Goal: Task Accomplishment & Management: Complete application form

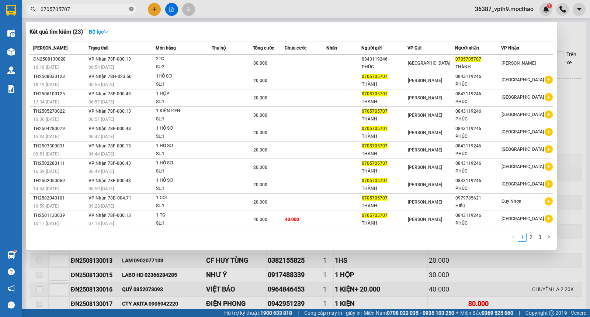
click at [131, 9] on icon "close-circle" at bounding box center [131, 9] width 4 height 4
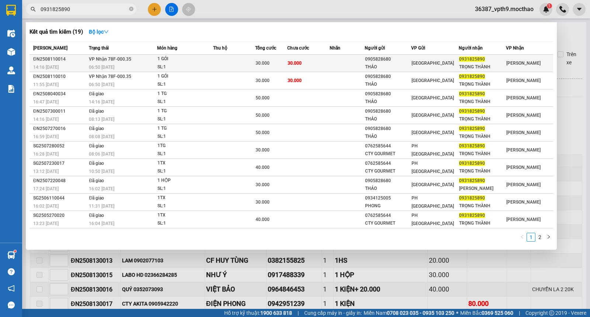
type input "0931825890"
click at [271, 59] on div "30.000" at bounding box center [271, 63] width 31 height 8
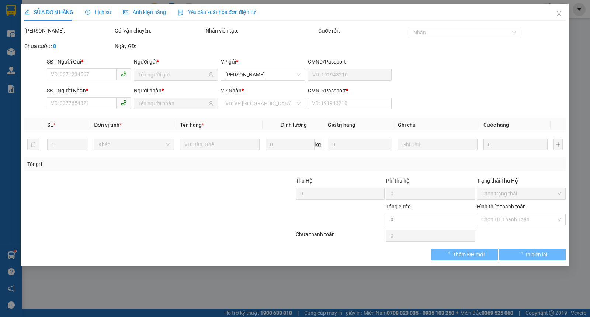
type input "0905828680"
type input "THẢO"
type input "0931825890"
type input "TRỌNG THÀNH"
type input "0"
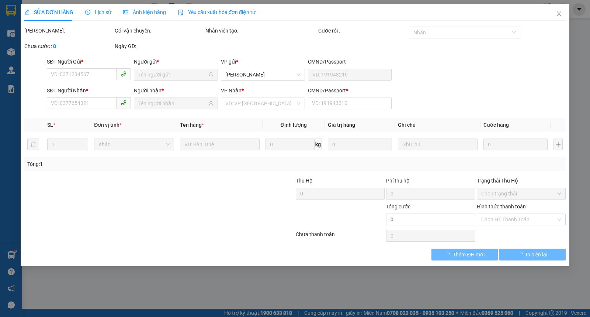
type input "30.000"
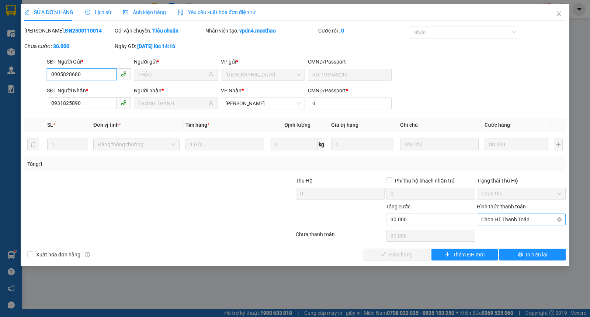
drag, startPoint x: 503, startPoint y: 218, endPoint x: 503, endPoint y: 202, distance: 16.2
click at [503, 218] on span "Chọn HT Thanh Toán" at bounding box center [521, 219] width 80 height 11
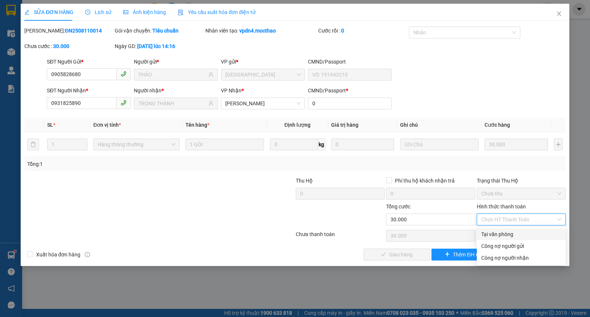
click at [488, 235] on div "Tại văn phòng" at bounding box center [521, 234] width 80 height 8
type input "0"
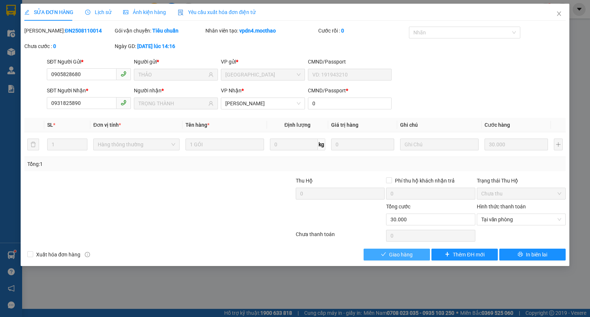
click at [390, 250] on span "Giao hàng" at bounding box center [401, 254] width 24 height 8
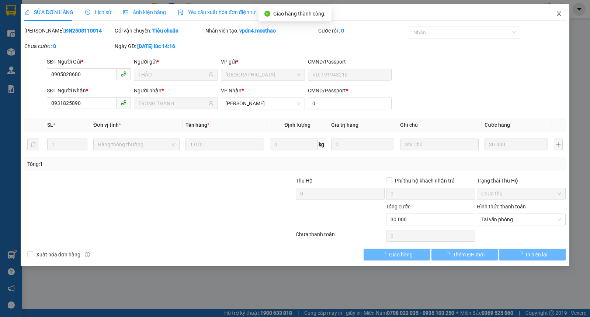
click at [558, 15] on icon "close" at bounding box center [559, 14] width 6 height 6
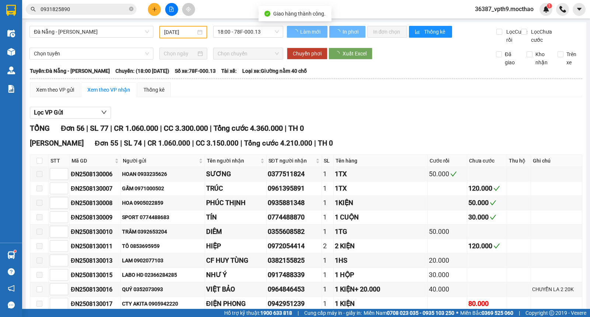
click at [82, 10] on input "0931825890" at bounding box center [84, 9] width 87 height 8
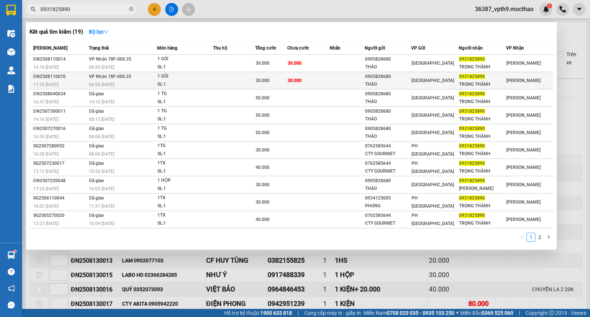
click at [249, 81] on td at bounding box center [234, 80] width 42 height 17
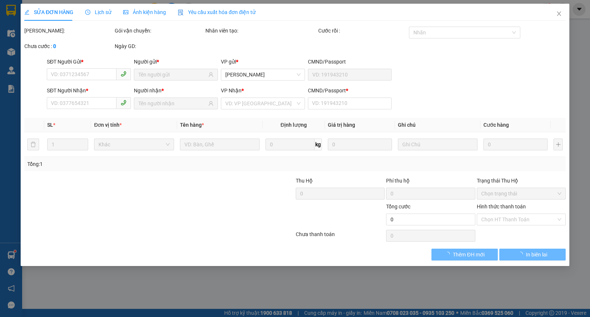
type input "0905828680"
type input "THẢO"
type input "0931825890"
type input "TRỌNG THÀNH"
type input "0"
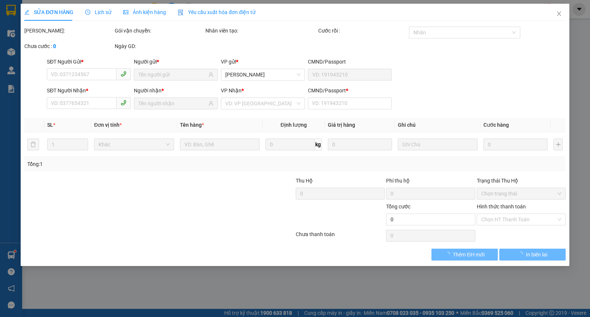
type input "30.000"
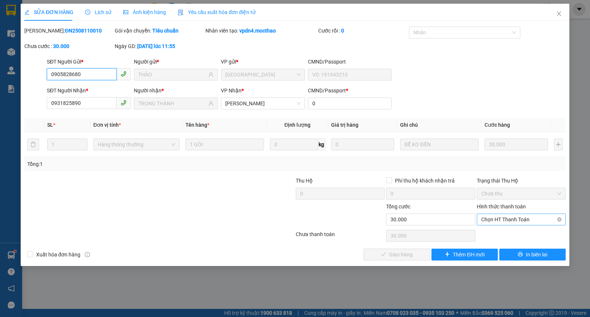
click at [516, 220] on span "Chọn HT Thanh Toán" at bounding box center [521, 219] width 80 height 11
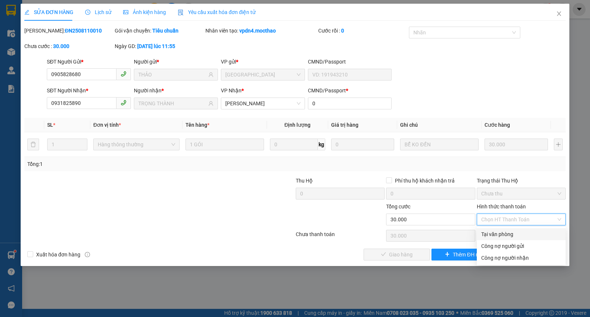
click at [492, 233] on div "Tại văn phòng" at bounding box center [521, 234] width 80 height 8
type input "0"
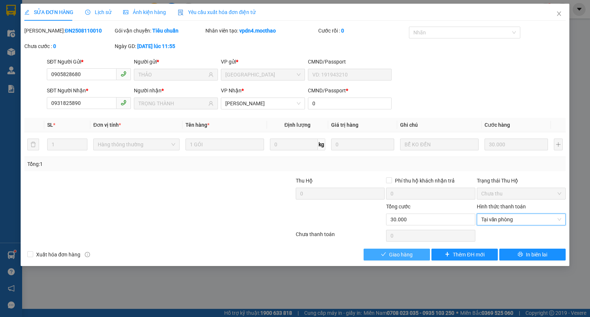
click at [397, 253] on span "Giao hàng" at bounding box center [401, 254] width 24 height 8
